Goal: Task Accomplishment & Management: Manage account settings

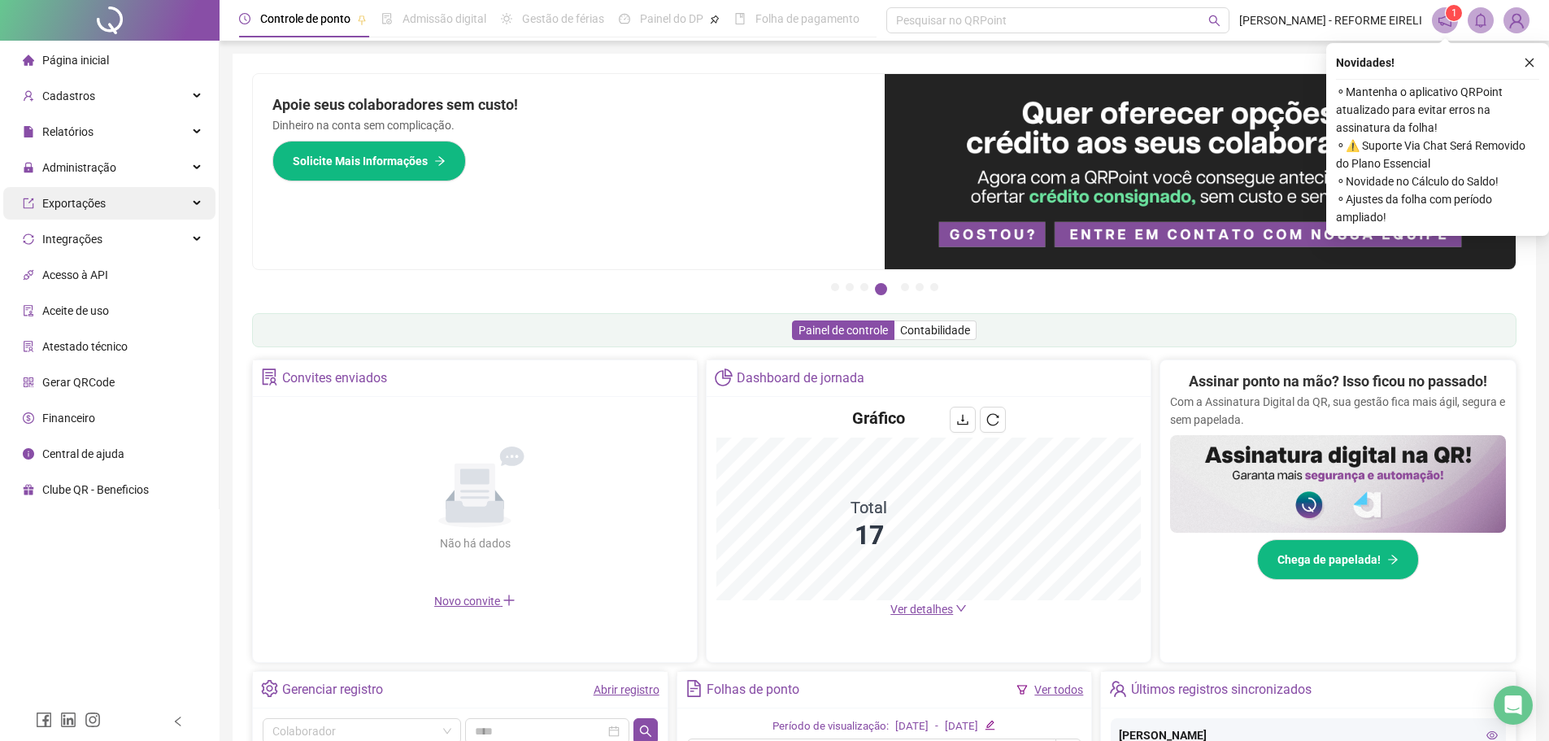
drag, startPoint x: 104, startPoint y: 165, endPoint x: 135, endPoint y: 202, distance: 47.9
click at [104, 165] on span "Administração" at bounding box center [79, 167] width 74 height 13
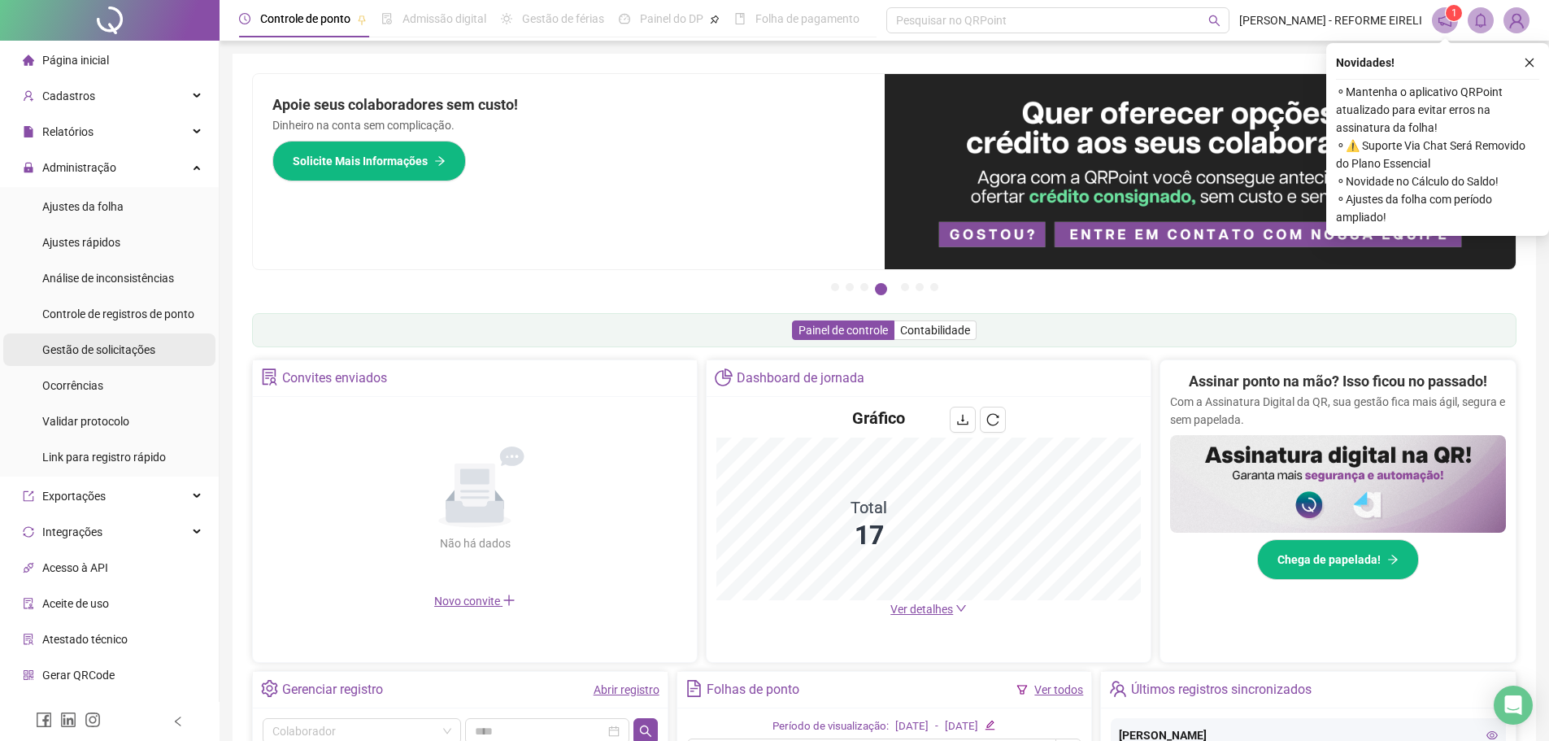
click at [117, 343] on span "Gestão de solicitações" at bounding box center [98, 349] width 113 height 13
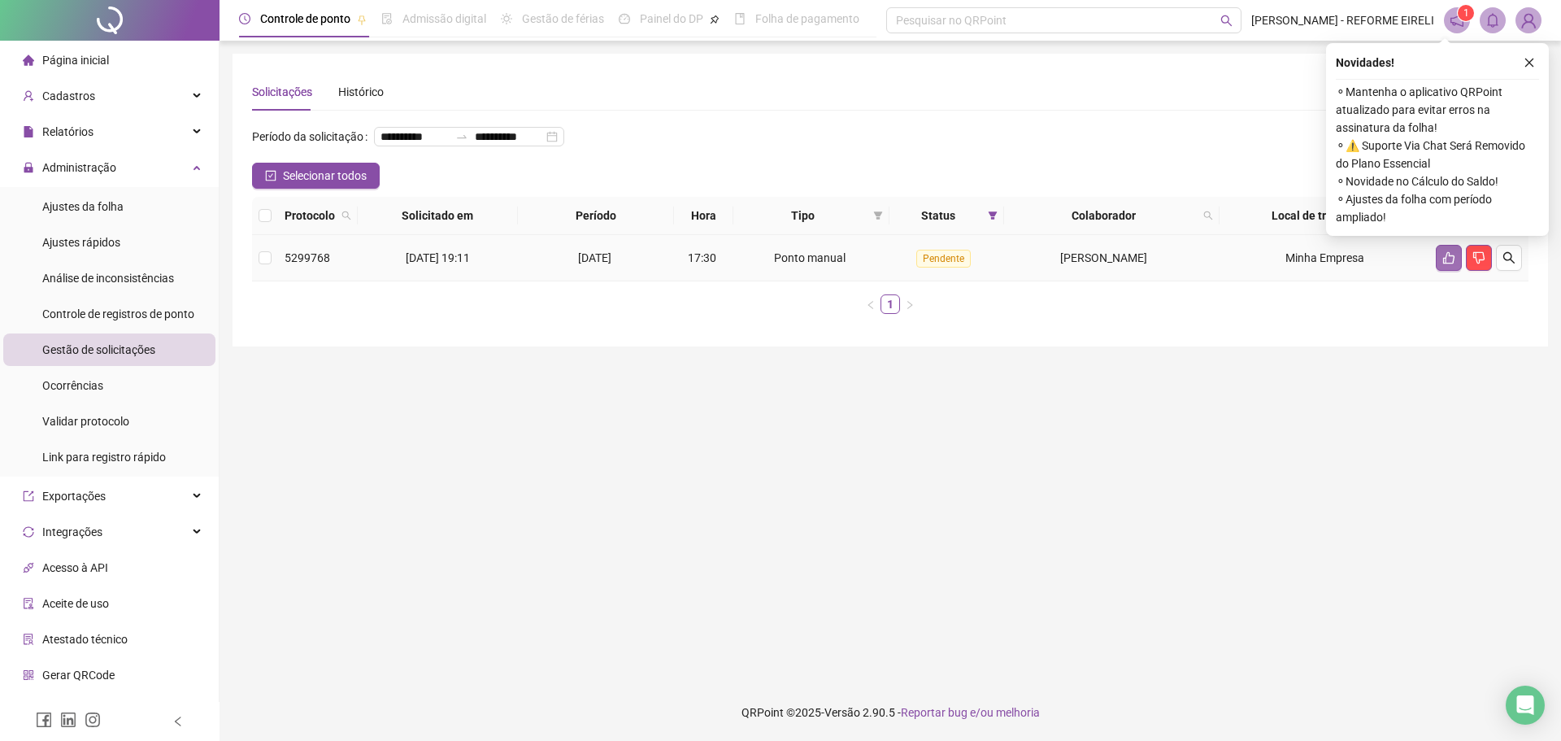
click at [1443, 264] on icon "like" at bounding box center [1449, 257] width 13 height 13
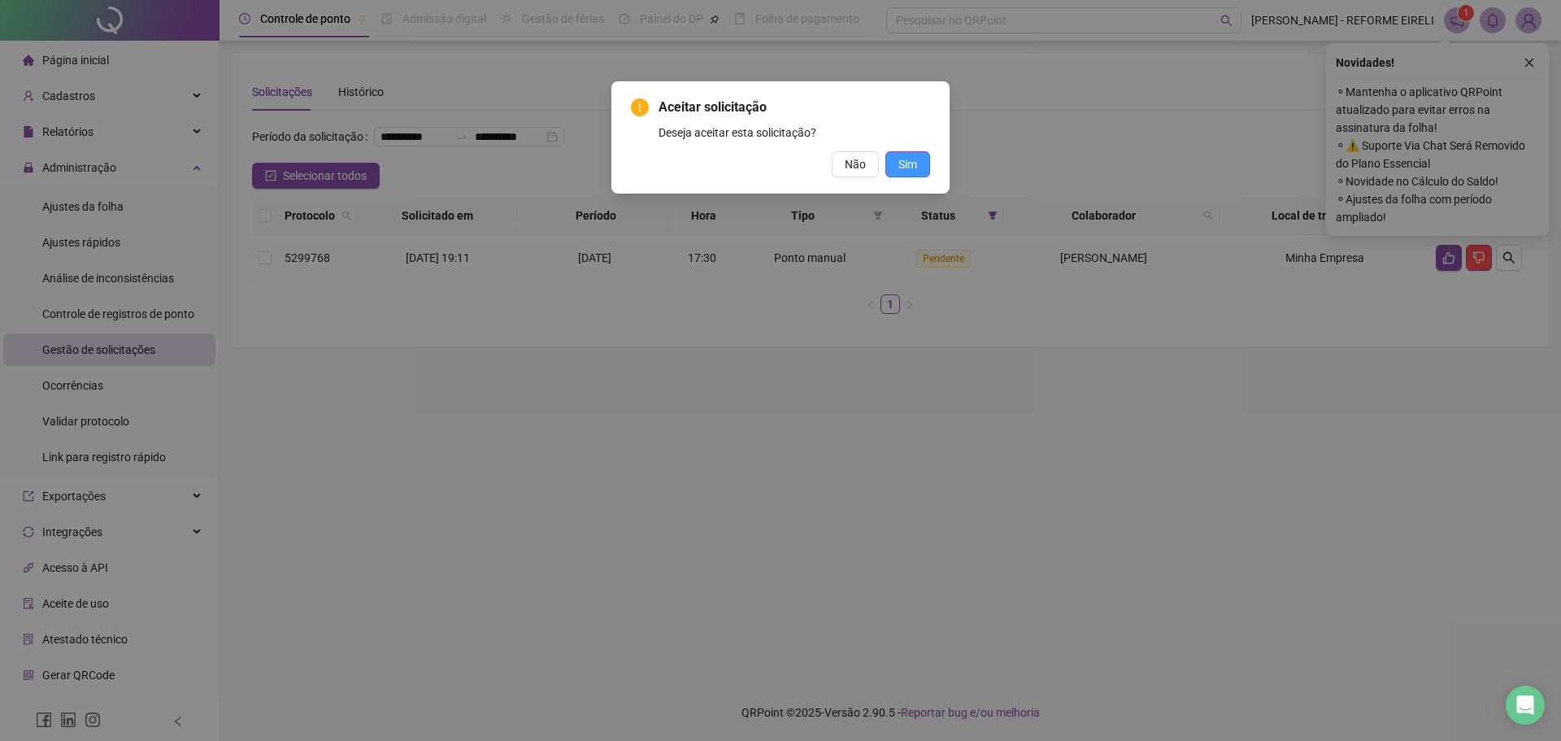
click at [928, 169] on button "Sim" at bounding box center [908, 164] width 45 height 26
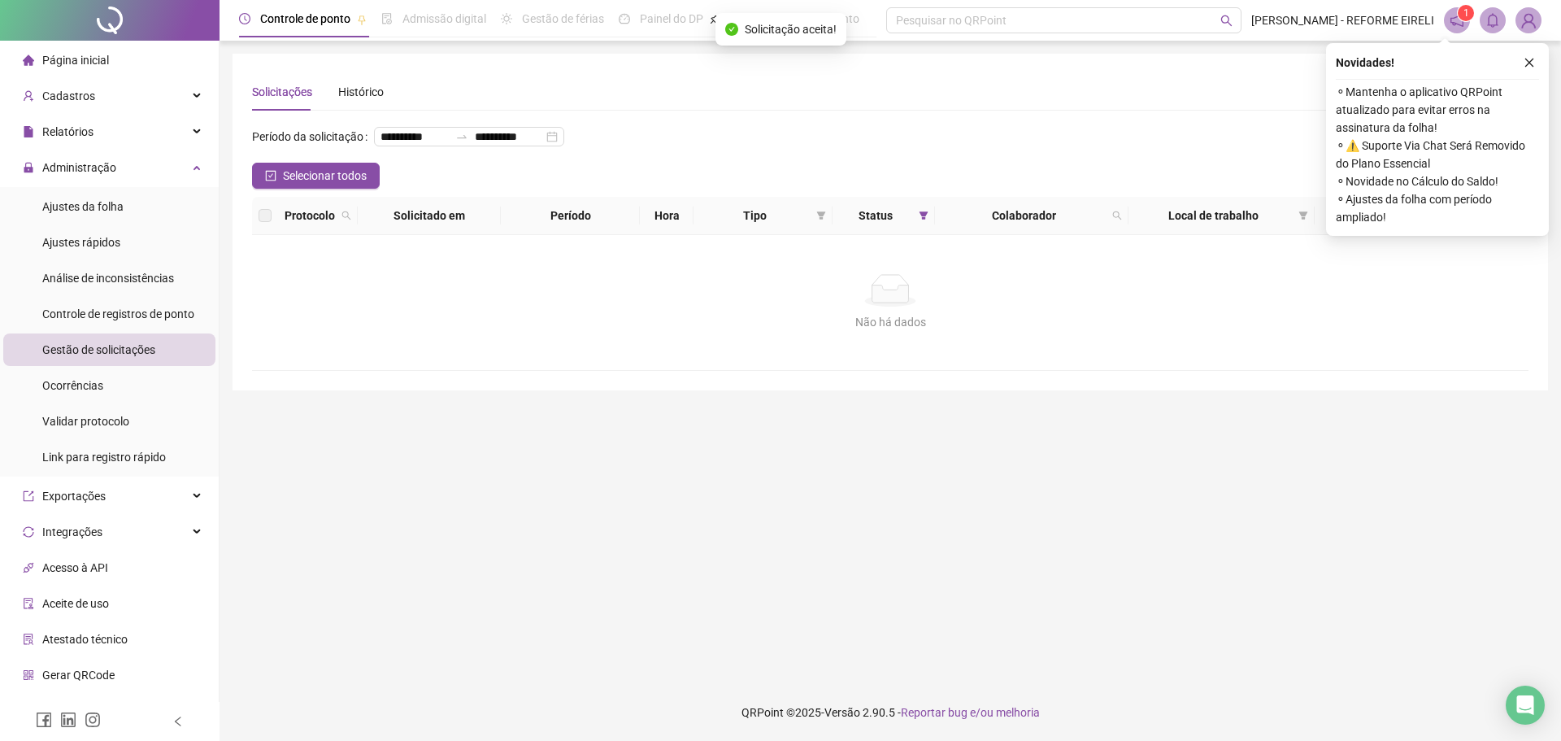
click at [60, 54] on span "Página inicial" at bounding box center [75, 60] width 67 height 13
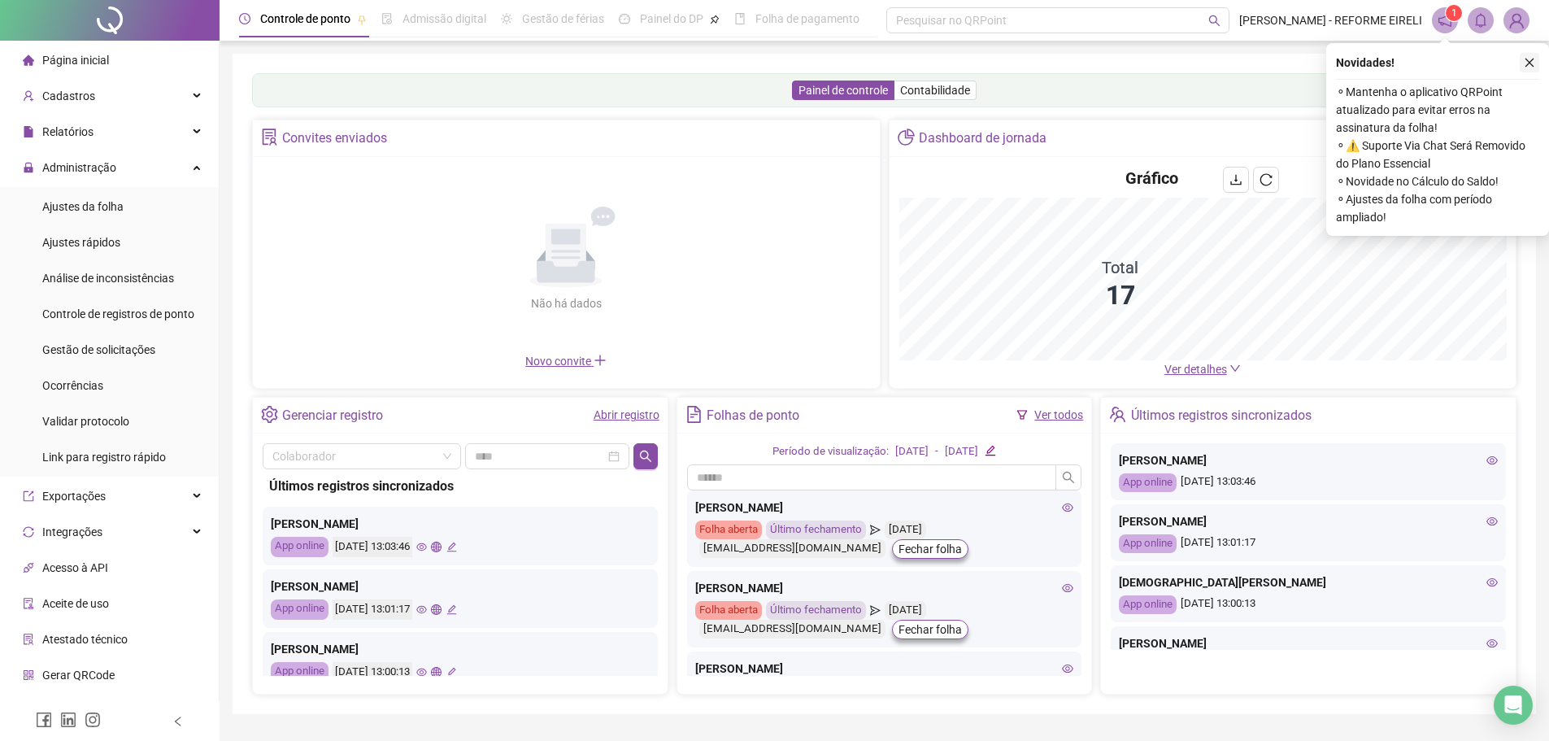
click at [1536, 64] on button "button" at bounding box center [1530, 63] width 20 height 20
